Goal: Find specific page/section: Find specific page/section

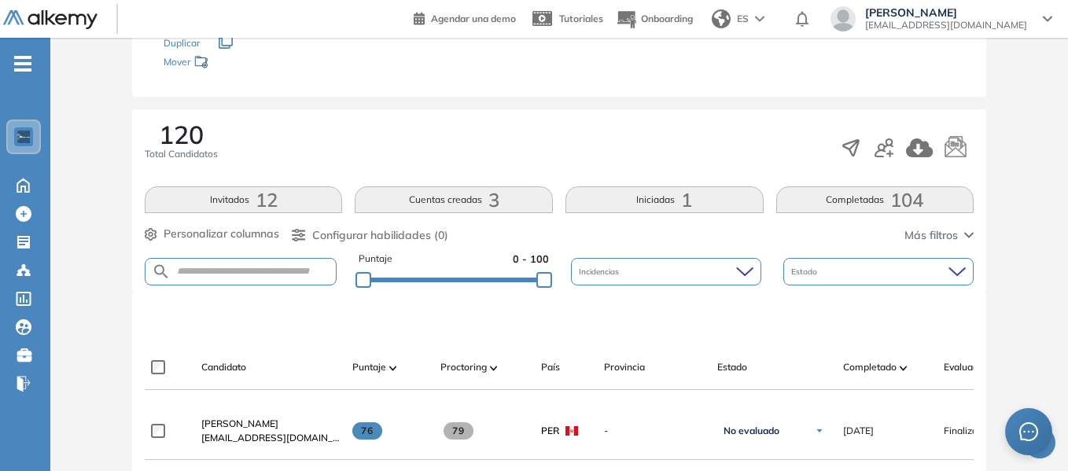
scroll to position [181, 0]
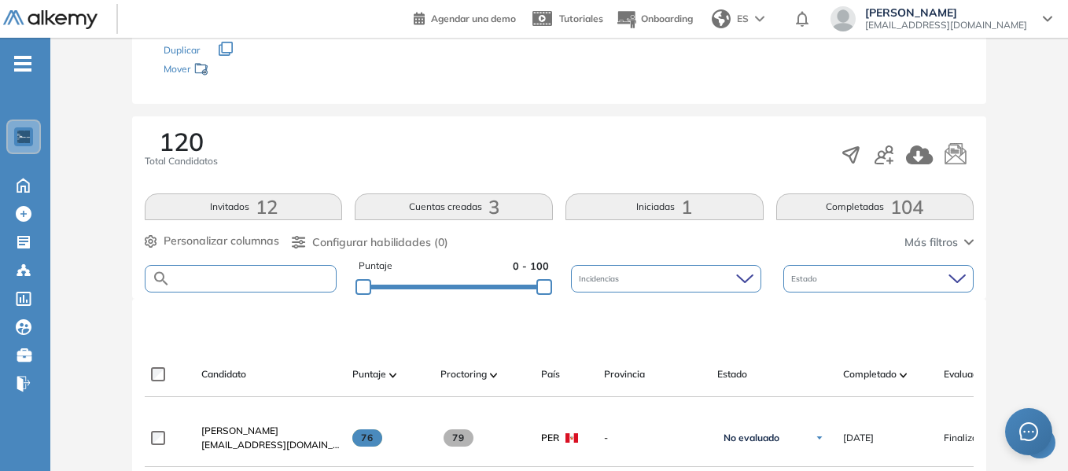
click at [255, 278] on input "text" at bounding box center [253, 279] width 165 height 12
type input "********"
drag, startPoint x: 239, startPoint y: 277, endPoint x: 133, endPoint y: 270, distance: 106.4
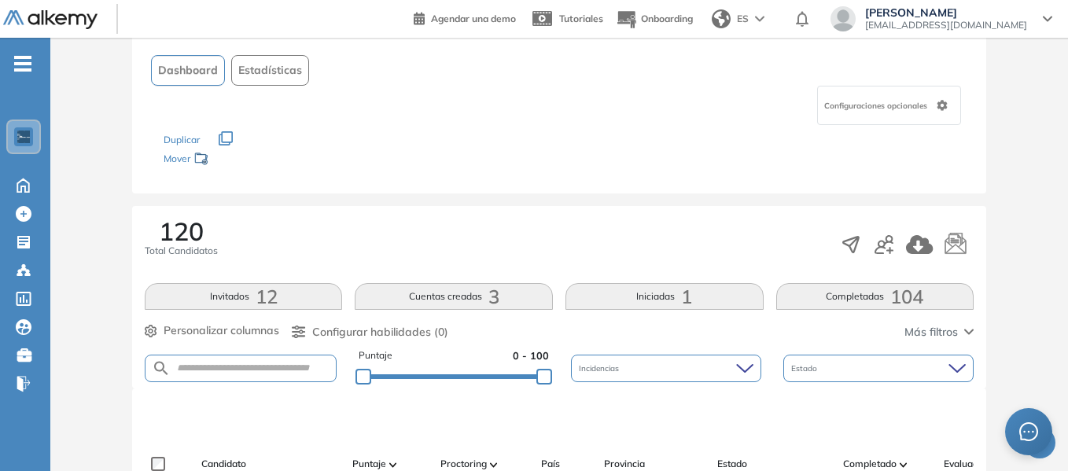
scroll to position [315, 0]
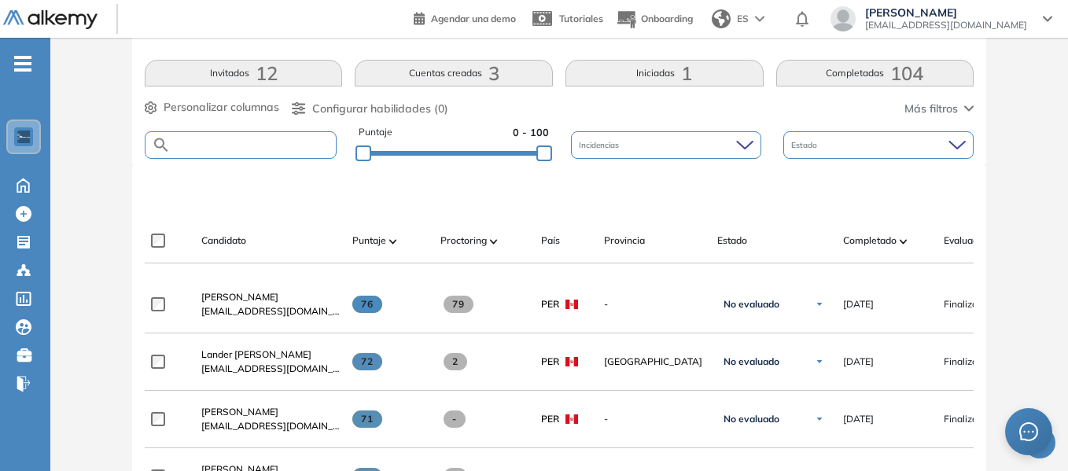
click at [263, 142] on input "text" at bounding box center [253, 145] width 165 height 12
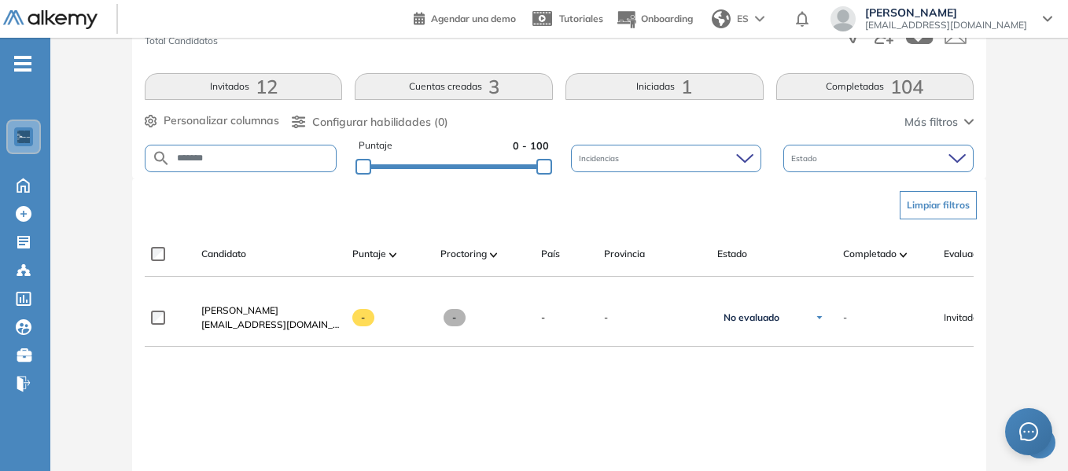
scroll to position [157, 0]
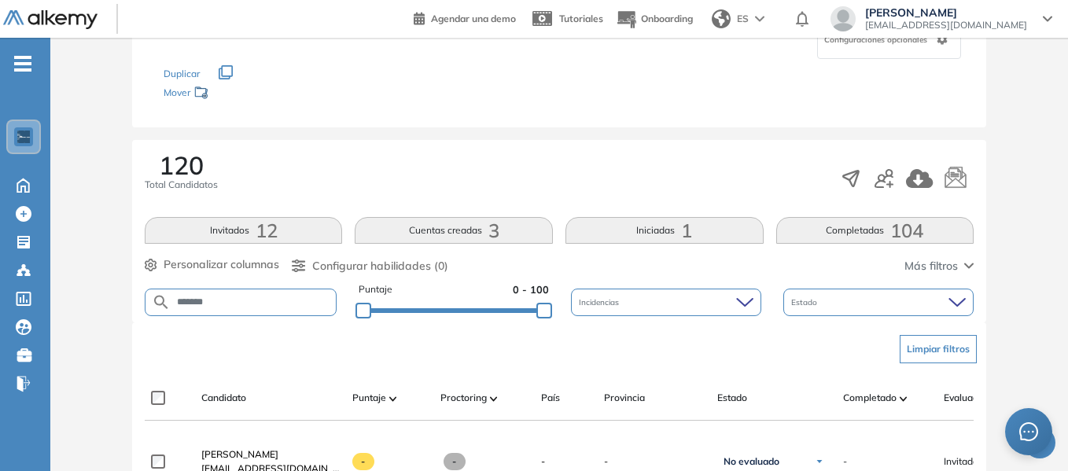
click at [527, 138] on div "Evaluación : ASESOR DE VENTAS Abierta Ver evaluación Cerrar evaluación Dashboar…" at bounding box center [559, 355] width 1005 height 887
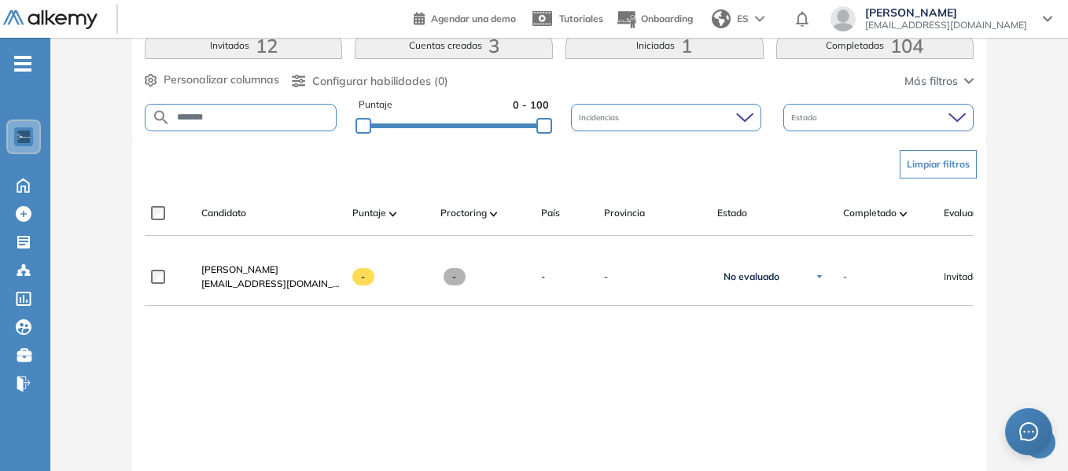
scroll to position [315, 0]
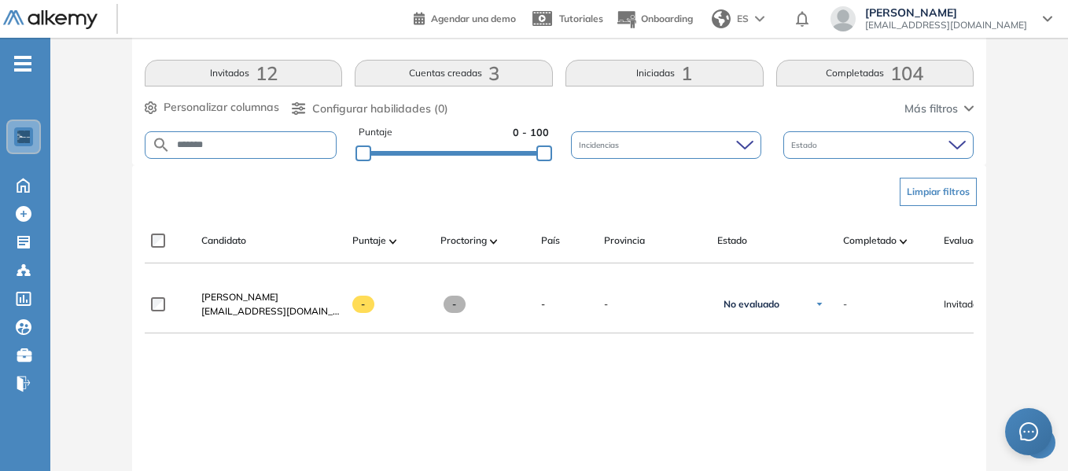
drag, startPoint x: 145, startPoint y: 148, endPoint x: 127, endPoint y: 147, distance: 17.3
click at [127, 147] on div "Evaluación : ASESOR DE VENTAS Abierta Ver evaluación Cerrar evaluación Dashboar…" at bounding box center [559, 198] width 1005 height 887
type input "******"
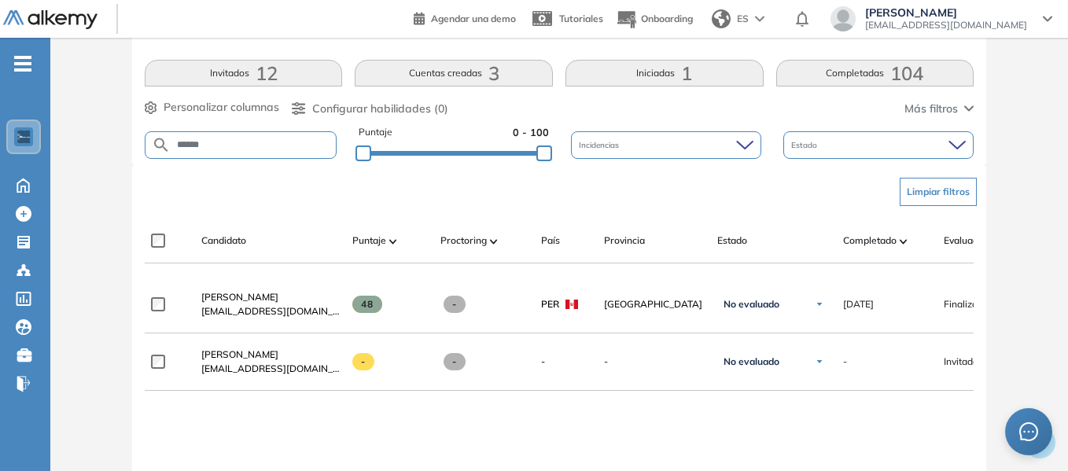
click at [410, 424] on div "[PERSON_NAME] [EMAIL_ADDRESS][DOMAIN_NAME] 48 - [PERSON_NAME] No evaluado No ev…" at bounding box center [559, 465] width 829 height 379
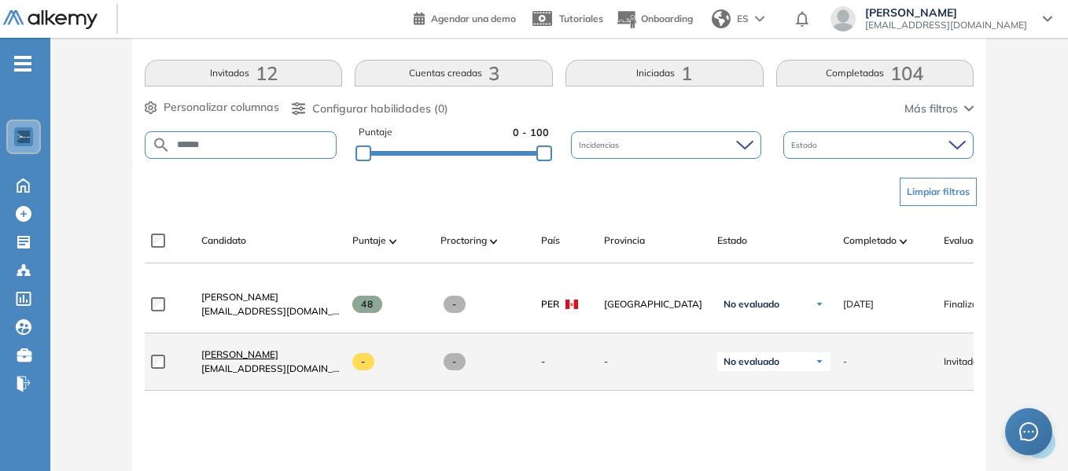
click at [238, 359] on span "[PERSON_NAME]" at bounding box center [239, 354] width 77 height 12
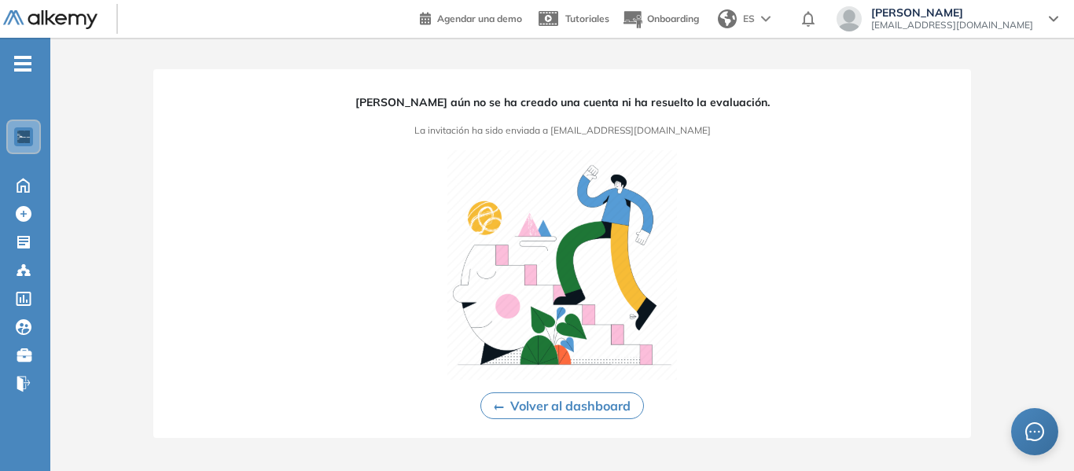
click at [570, 406] on button "Volver al dashboard" at bounding box center [563, 405] width 164 height 27
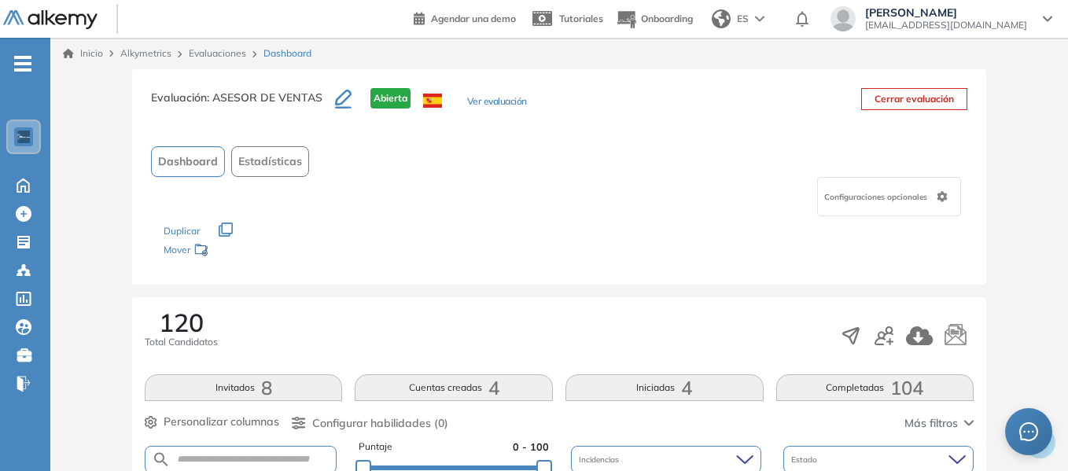
click at [221, 53] on link "Evaluaciones" at bounding box center [217, 53] width 57 height 12
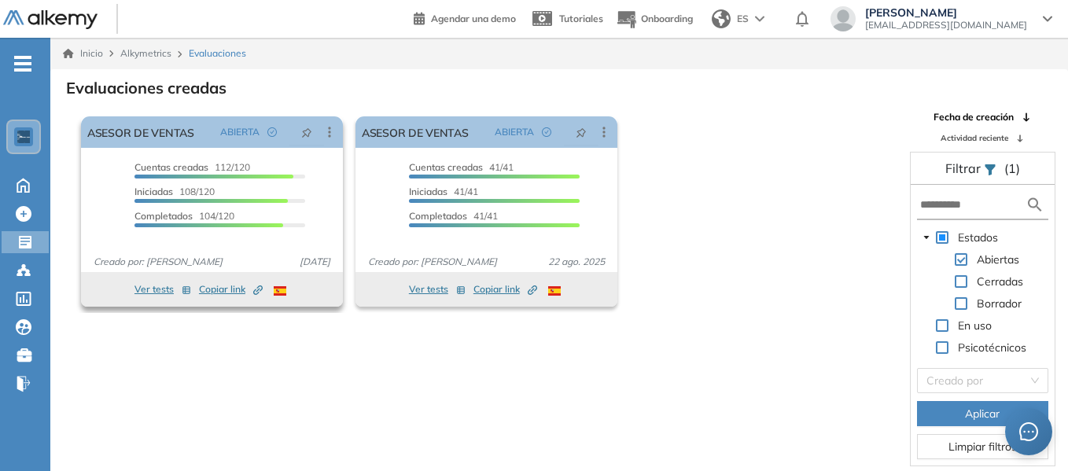
click at [213, 289] on span "Copiar link Created by potrace 1.16, written by [PERSON_NAME] [DATE]-[DATE]" at bounding box center [231, 289] width 64 height 14
